Goal: Task Accomplishment & Management: Use online tool/utility

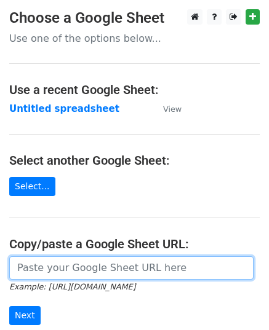
click at [137, 275] on input "url" at bounding box center [131, 268] width 244 height 23
paste input "[URL][DOMAIN_NAME]"
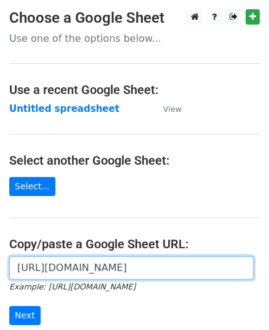
scroll to position [0, 257]
type input "[URL][DOMAIN_NAME]"
click at [9, 306] on input "Next" at bounding box center [24, 315] width 31 height 19
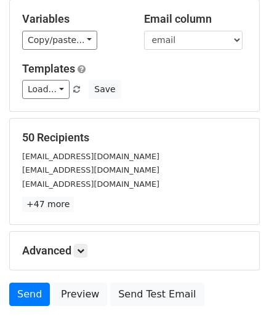
scroll to position [145, 0]
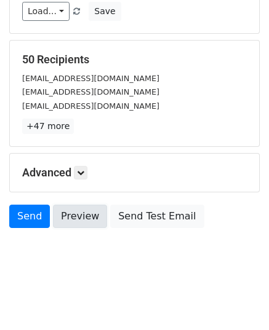
click at [80, 220] on link "Preview" at bounding box center [80, 216] width 54 height 23
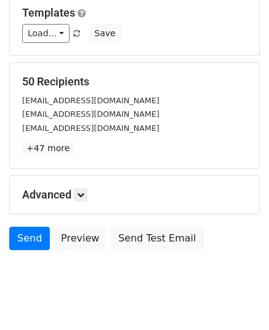
scroll to position [0, 0]
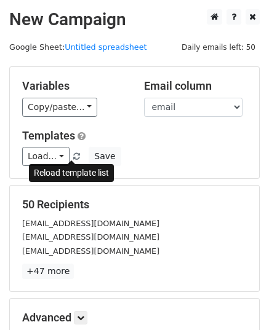
click at [73, 157] on span at bounding box center [76, 157] width 7 height 8
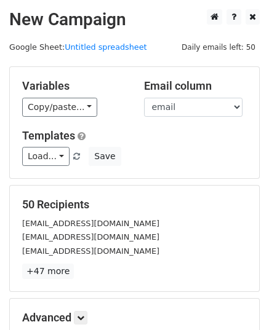
click at [73, 157] on span at bounding box center [76, 157] width 7 height 8
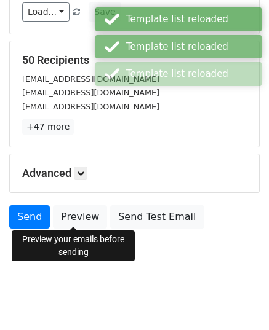
scroll to position [145, 0]
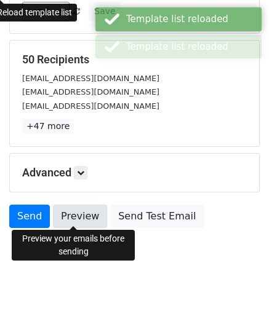
click at [87, 225] on link "Preview" at bounding box center [80, 216] width 54 height 23
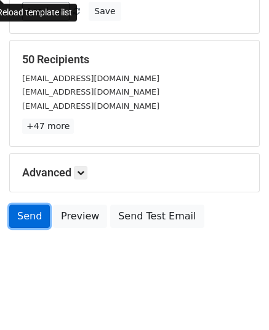
click at [27, 212] on link "Send" at bounding box center [29, 216] width 41 height 23
